Goal: Task Accomplishment & Management: Use online tool/utility

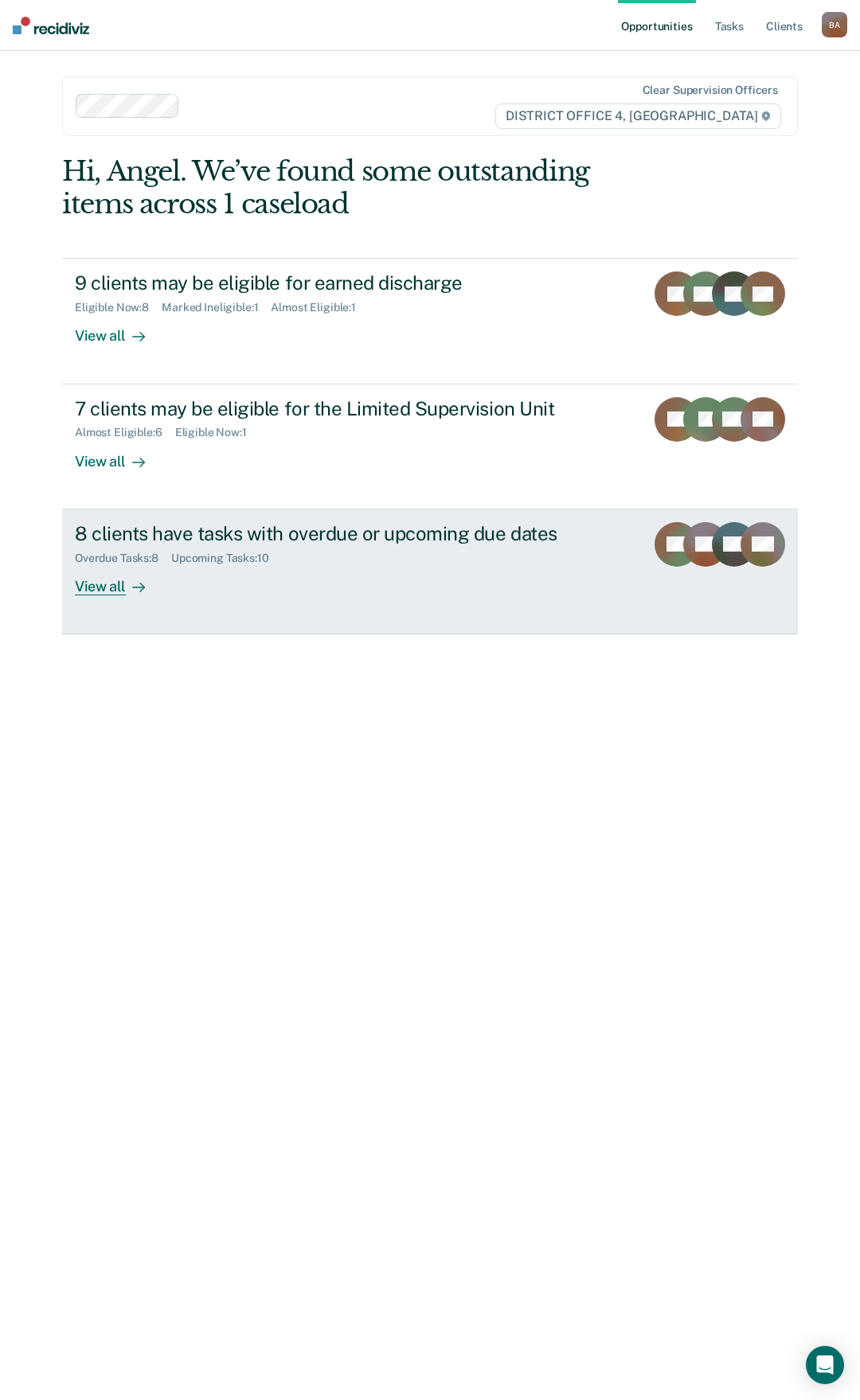
click at [449, 531] on div "8 clients have tasks with overdue or upcoming due dates" at bounding box center [353, 533] width 557 height 23
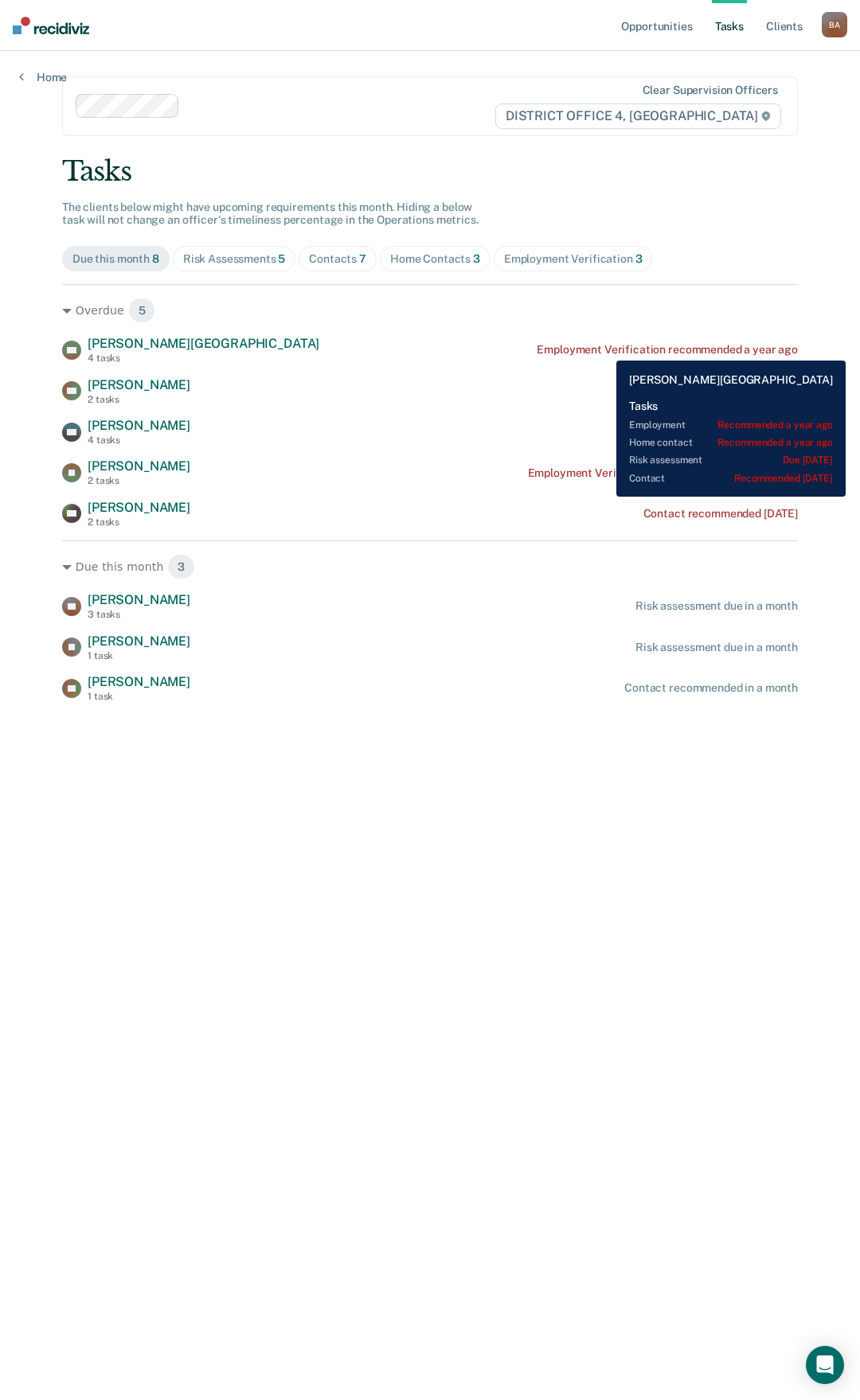
click at [604, 348] on div "Employment Verification recommended a year ago" at bounding box center [667, 349] width 261 height 14
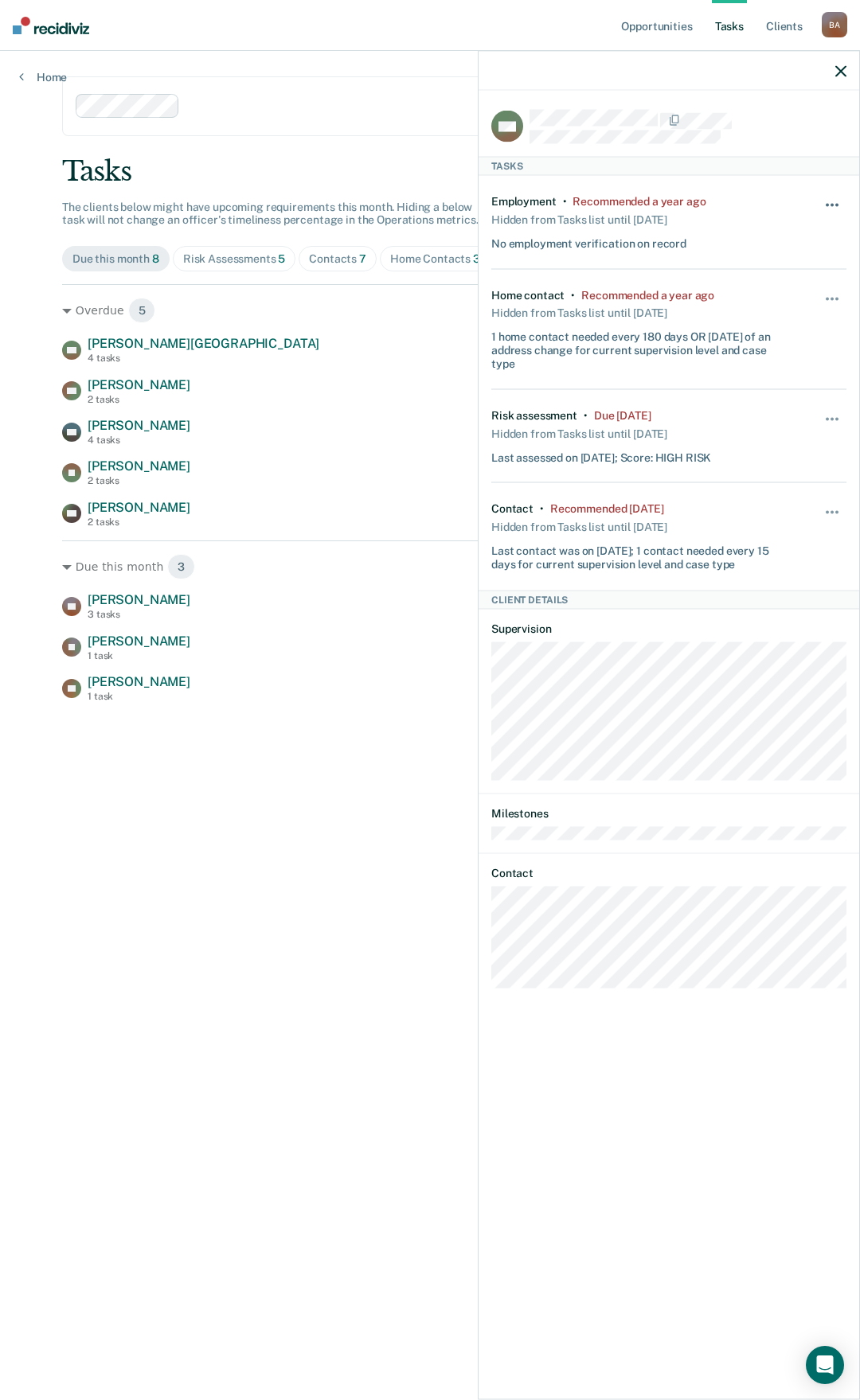
click at [833, 203] on span "button" at bounding box center [832, 204] width 3 height 3
click at [780, 324] on button "90 days" at bounding box center [789, 332] width 115 height 25
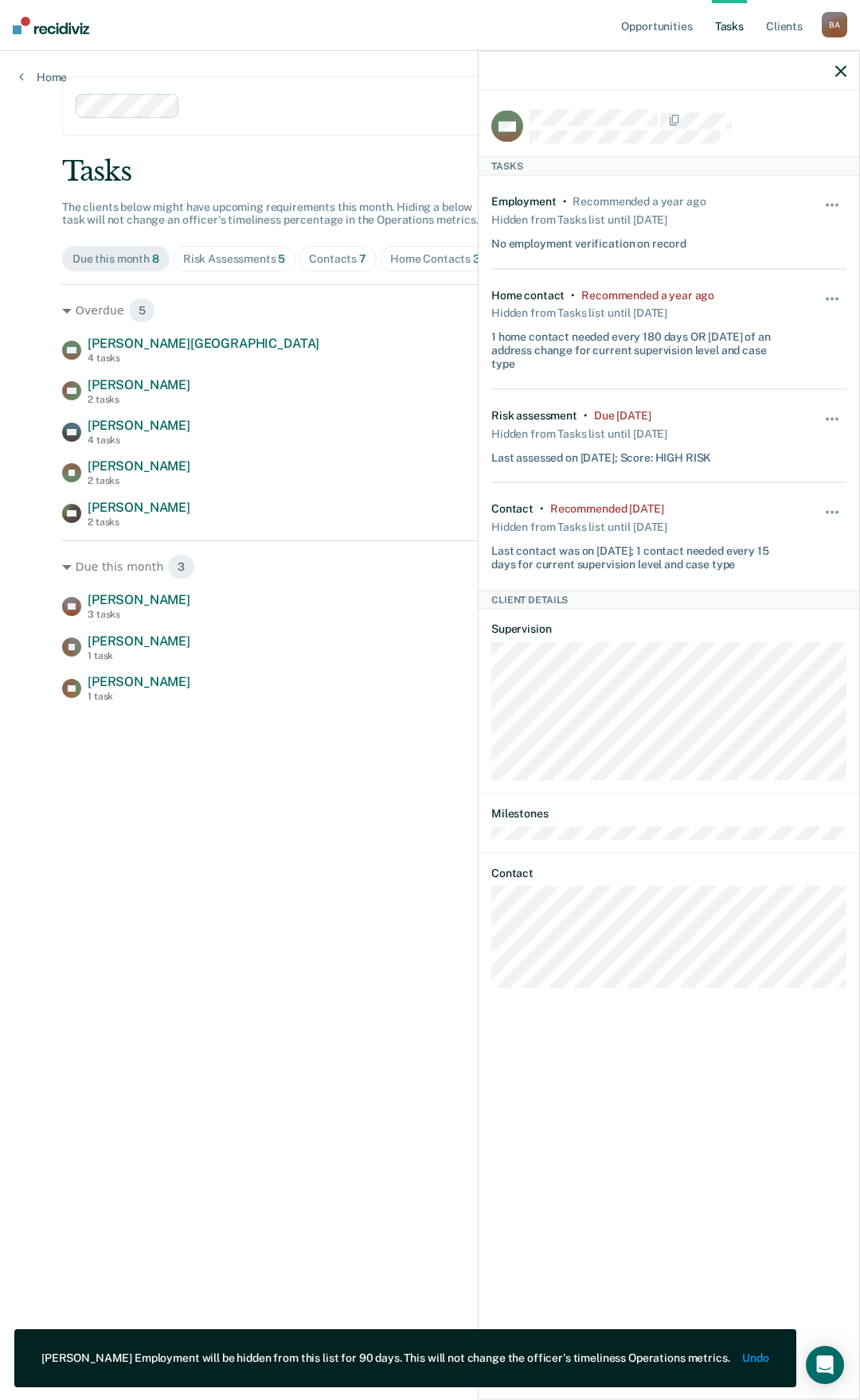
click at [754, 1352] on button "Undo" at bounding box center [755, 1358] width 26 height 14
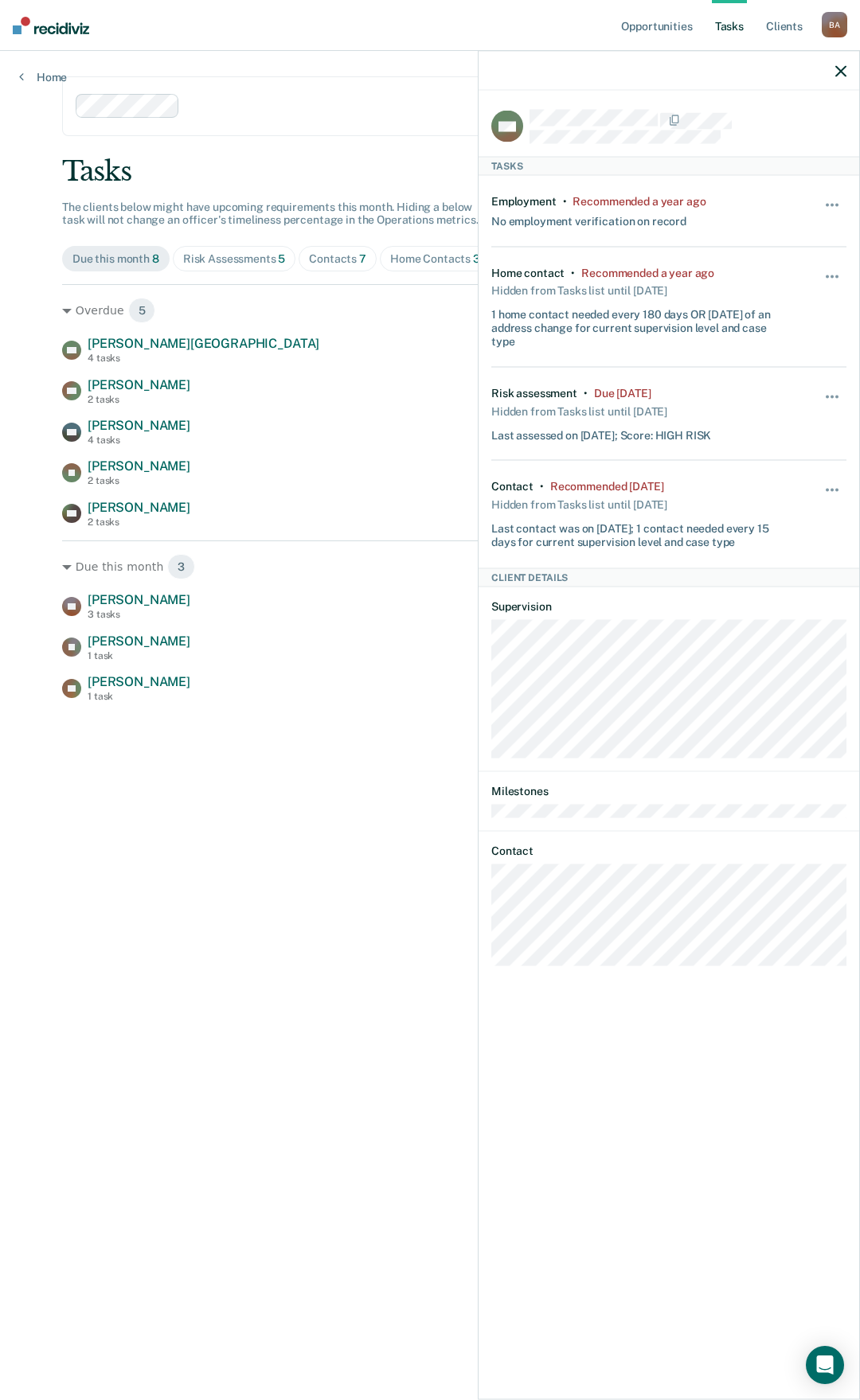
click at [291, 99] on div at bounding box center [340, 106] width 308 height 18
drag, startPoint x: 329, startPoint y: 985, endPoint x: 367, endPoint y: 895, distance: 97.7
click at [339, 973] on main "Clear supervision officers DISTRICT OFFICE 4, BOISE Tasks The clients below mig…" at bounding box center [430, 706] width 774 height 1311
